Goal: Task Accomplishment & Management: Complete application form

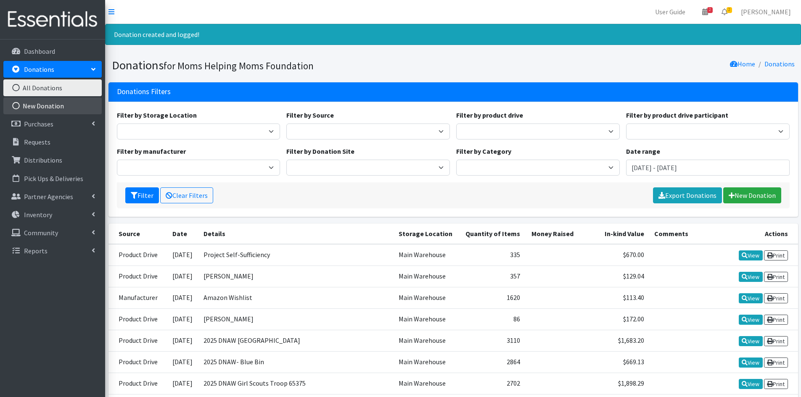
click at [44, 103] on link "New Donation" at bounding box center [52, 106] width 98 height 17
click at [34, 106] on link "New Donation" at bounding box center [52, 106] width 98 height 17
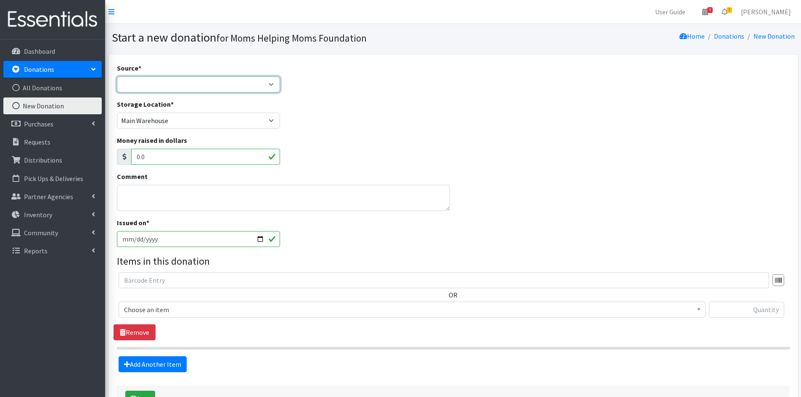
click at [269, 84] on select "Product Drive Manufacturer Donation Site Misc. Donation" at bounding box center [199, 85] width 164 height 16
select select "Misc. Donation"
click at [117, 77] on select "Product Drive Manufacturer Donation Site Misc. Donation" at bounding box center [199, 85] width 164 height 16
click at [152, 193] on textarea "Comment" at bounding box center [284, 198] width 334 height 26
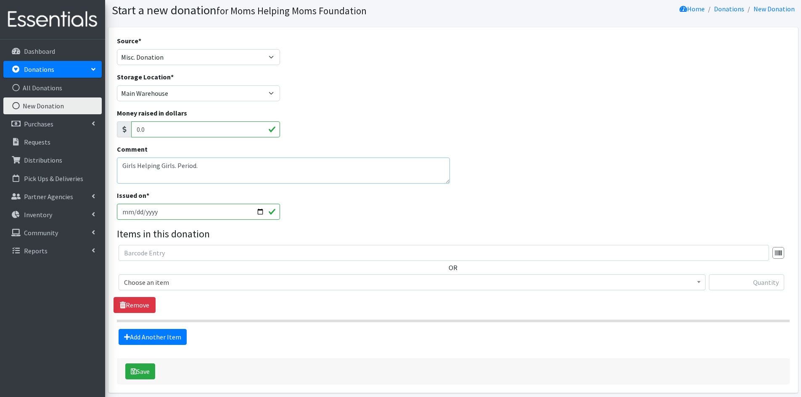
scroll to position [42, 0]
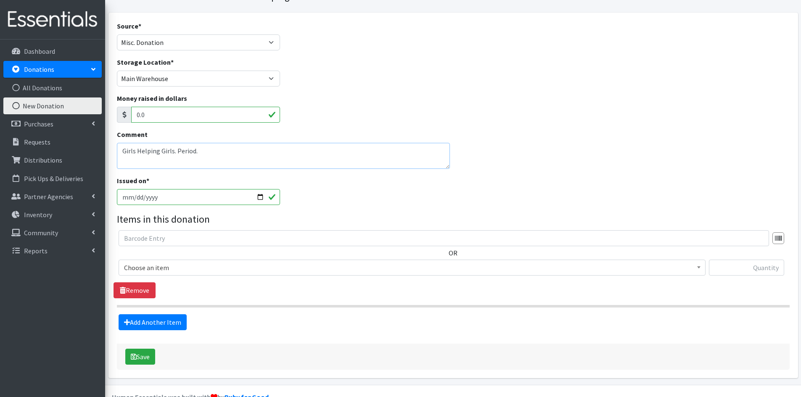
type textarea "Girls Helping Girls. Period."
click at [718, 268] on input "text" at bounding box center [746, 268] width 75 height 16
type input "10080"
click at [696, 265] on span at bounding box center [699, 266] width 8 height 13
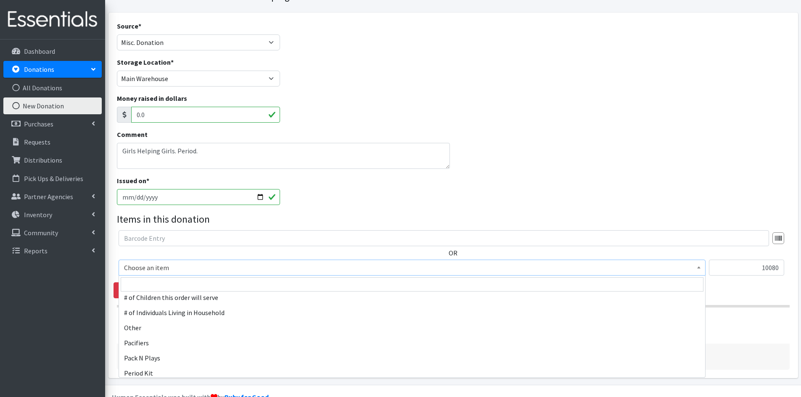
scroll to position [1346, 0]
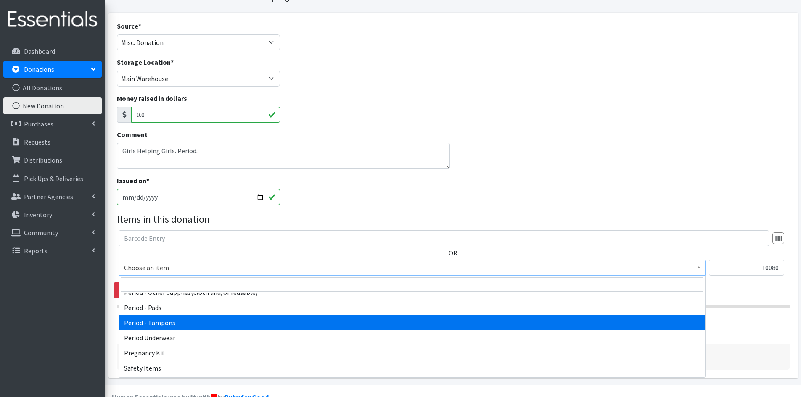
select select "5773"
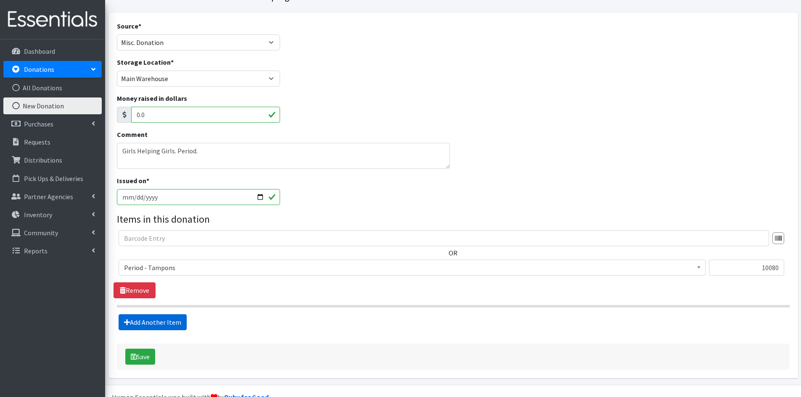
click at [167, 323] on link "Add Another Item" at bounding box center [153, 323] width 68 height 16
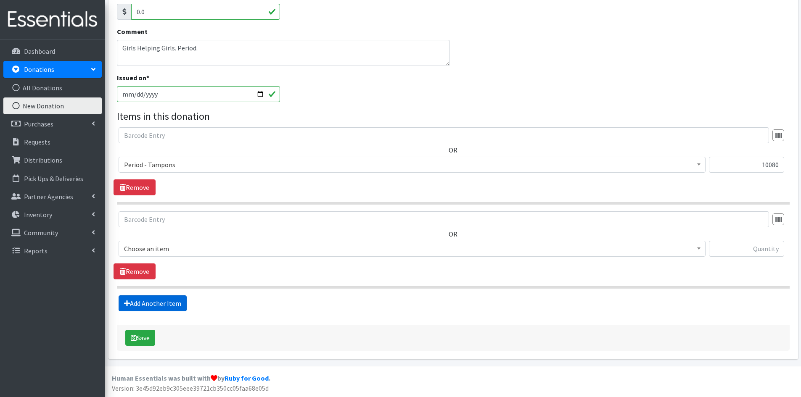
scroll to position [146, 0]
click at [735, 246] on input "text" at bounding box center [746, 249] width 75 height 16
type input "16800"
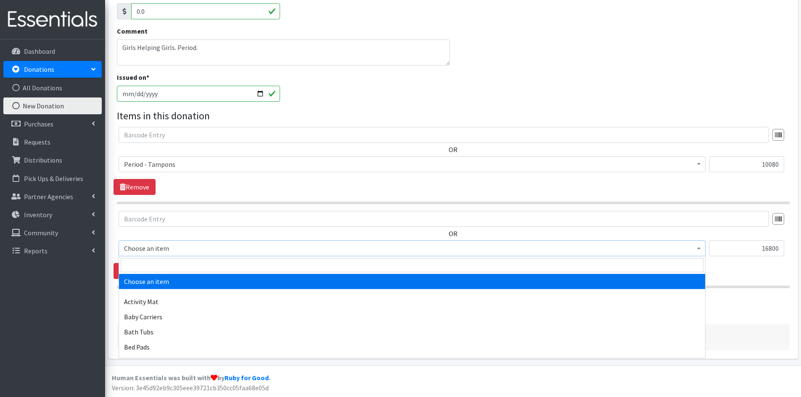
click at [701, 251] on span at bounding box center [699, 247] width 8 height 13
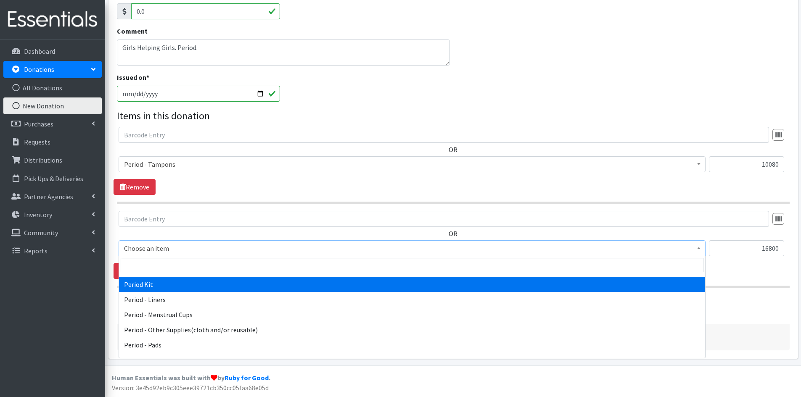
scroll to position [1304, 0]
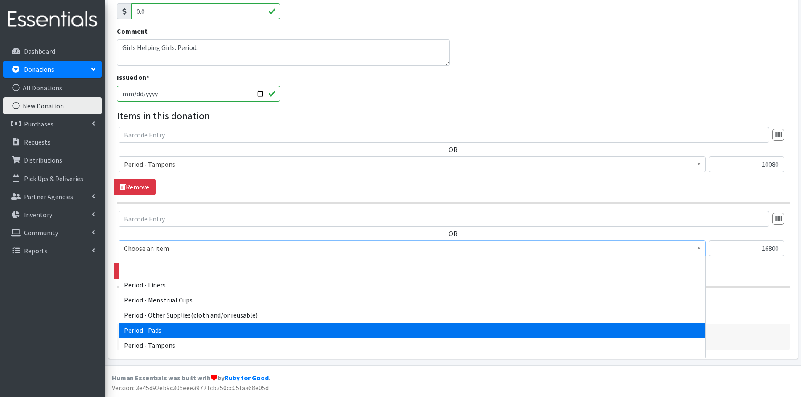
select select "5772"
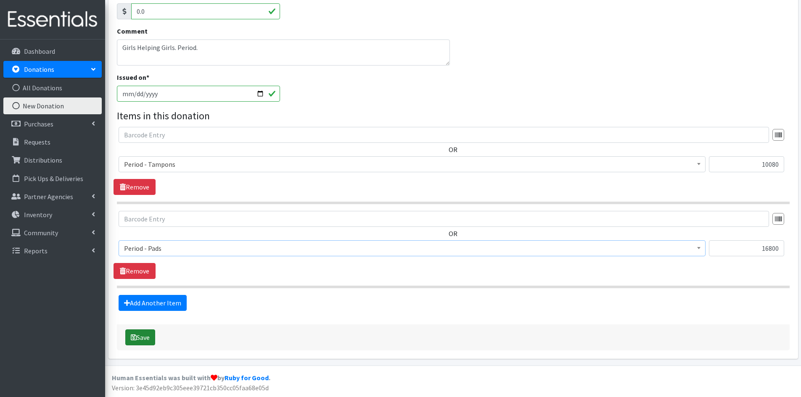
click at [141, 335] on button "Save" at bounding box center [140, 338] width 30 height 16
